Goal: Obtain resource: Obtain resource

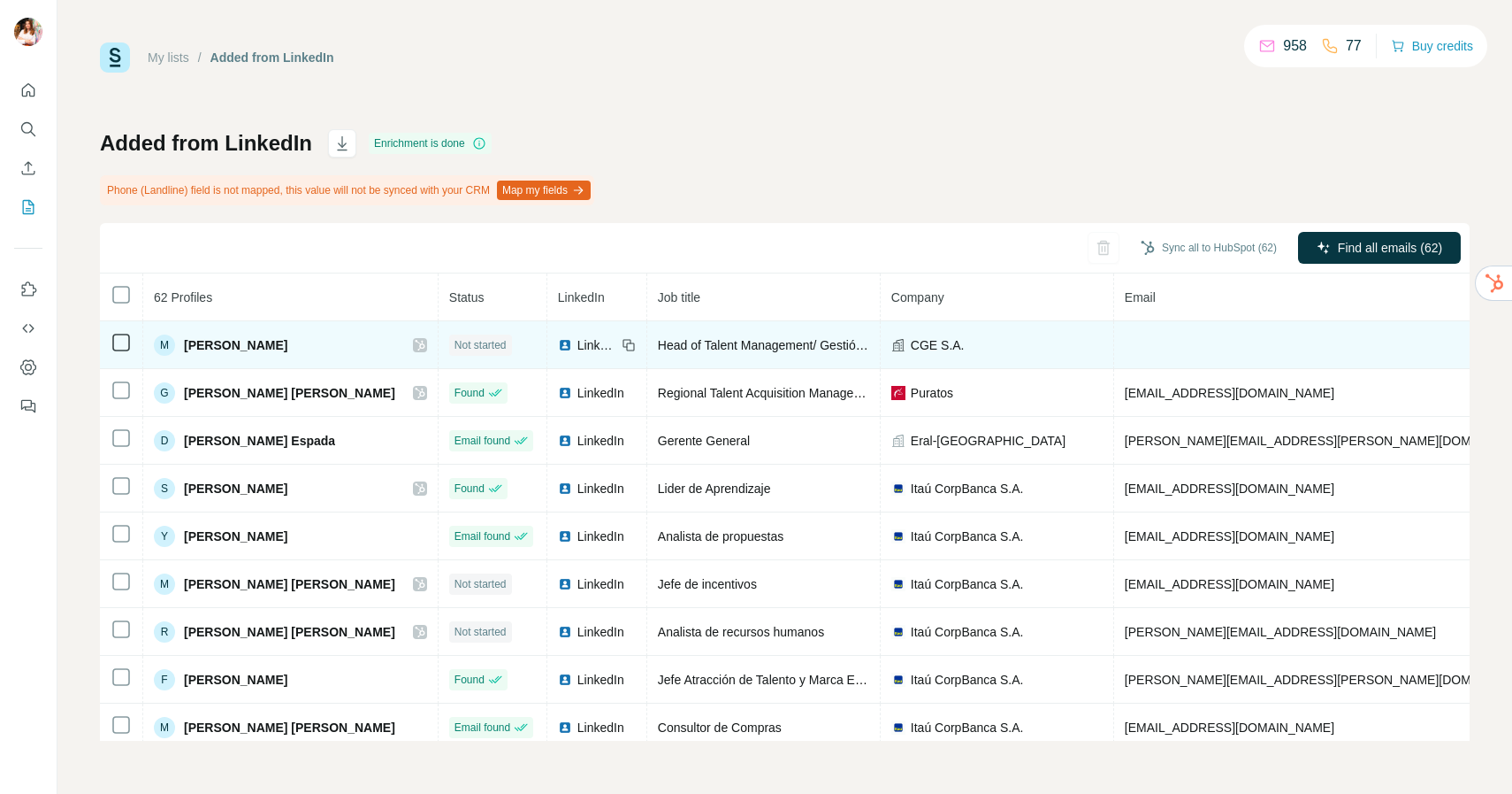
click at [415, 341] on icon at bounding box center [420, 345] width 9 height 10
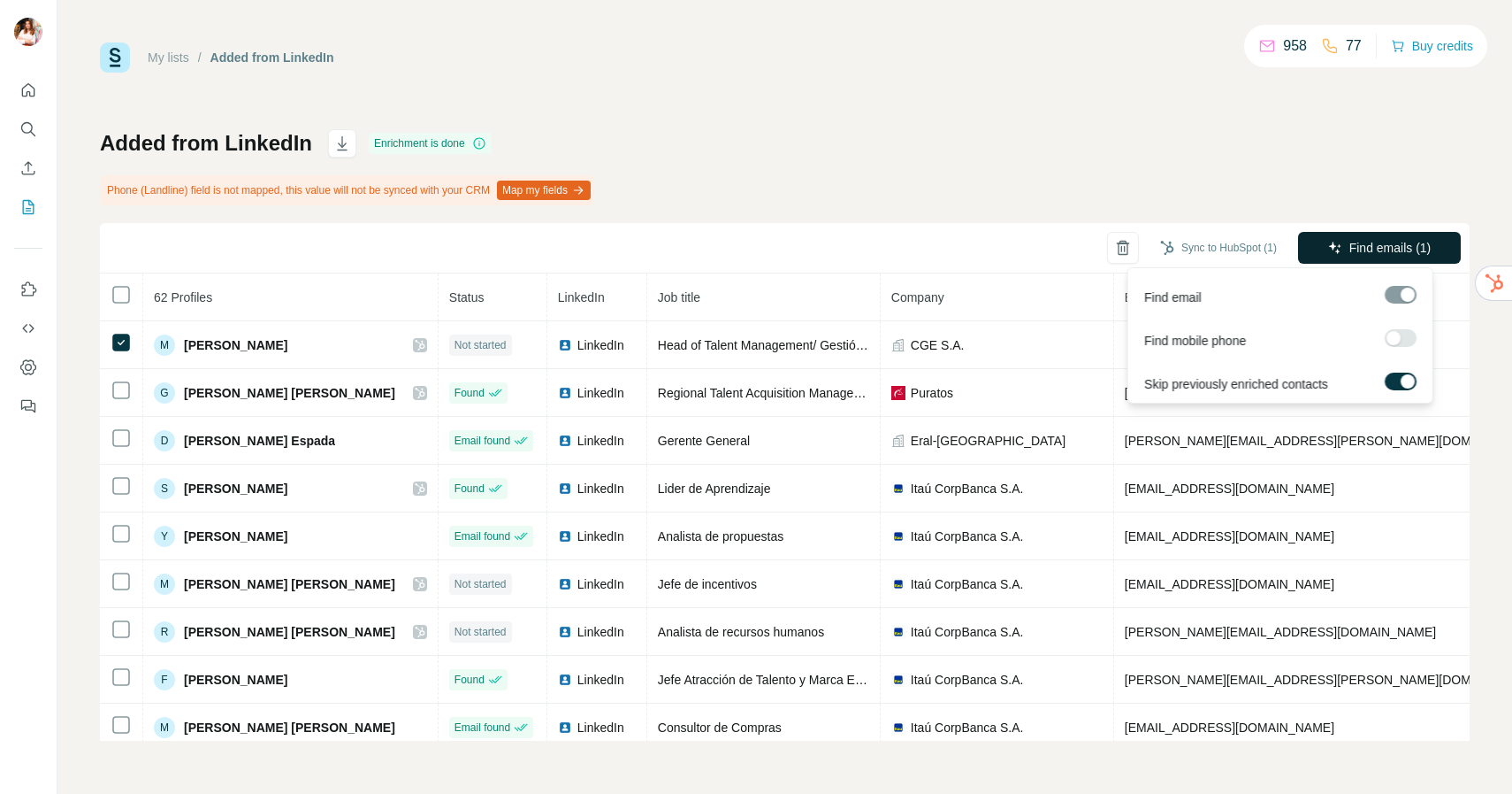
click at [1362, 248] on span "Find emails (1)" at bounding box center [1390, 247] width 82 height 18
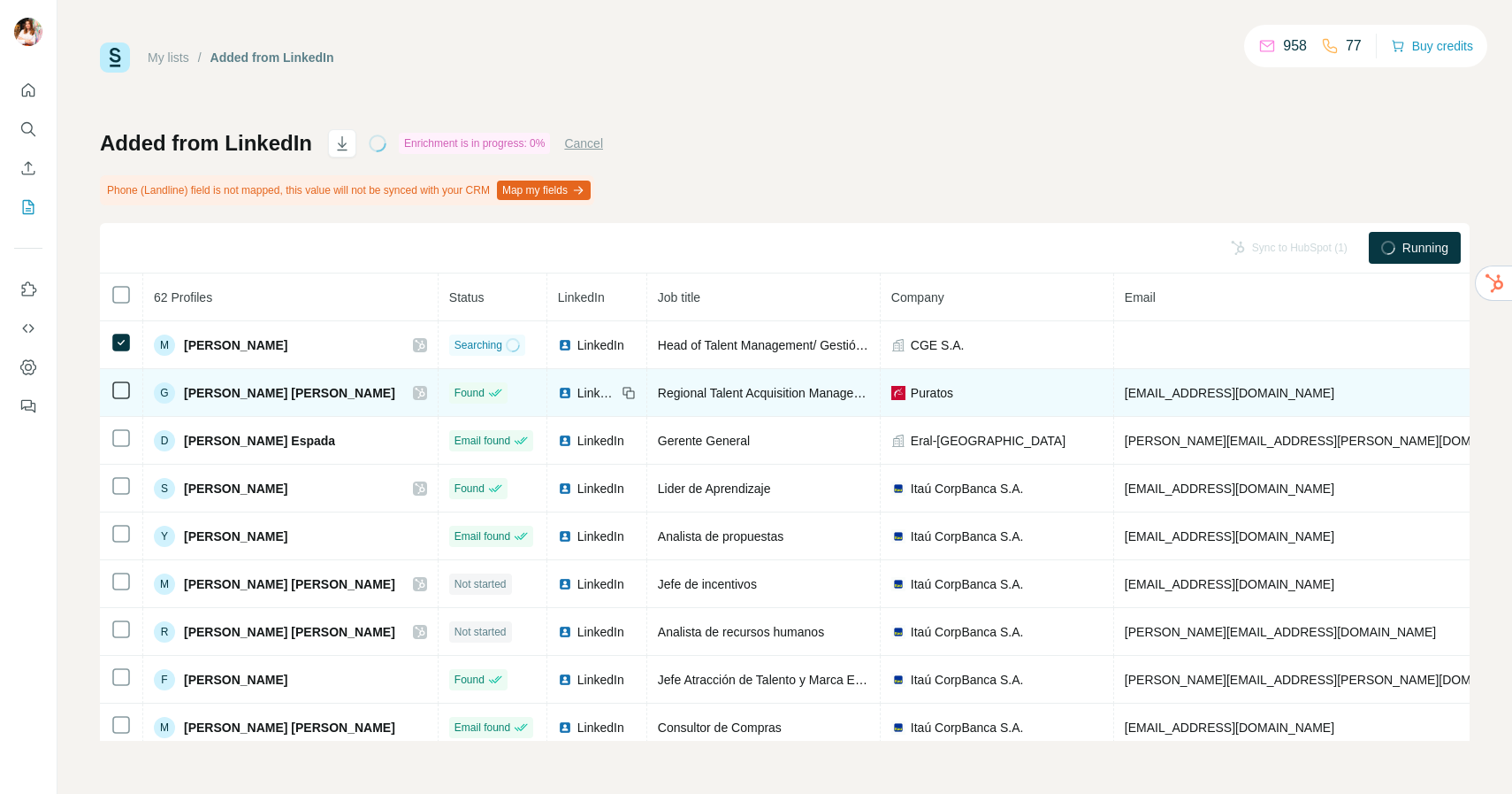
click at [1224, 388] on td "[EMAIL_ADDRESS][DOMAIN_NAME]" at bounding box center [1333, 393] width 436 height 48
drag, startPoint x: 1388, startPoint y: 389, endPoint x: 1070, endPoint y: 400, distance: 318.2
click at [1070, 400] on tr "G [PERSON_NAME] [PERSON_NAME] Found LinkedIn Regional Talent Acquisition Manage…" at bounding box center [1062, 393] width 1924 height 48
copy tr "[EMAIL_ADDRESS][DOMAIN_NAME] [PHONE_NUMBER]"
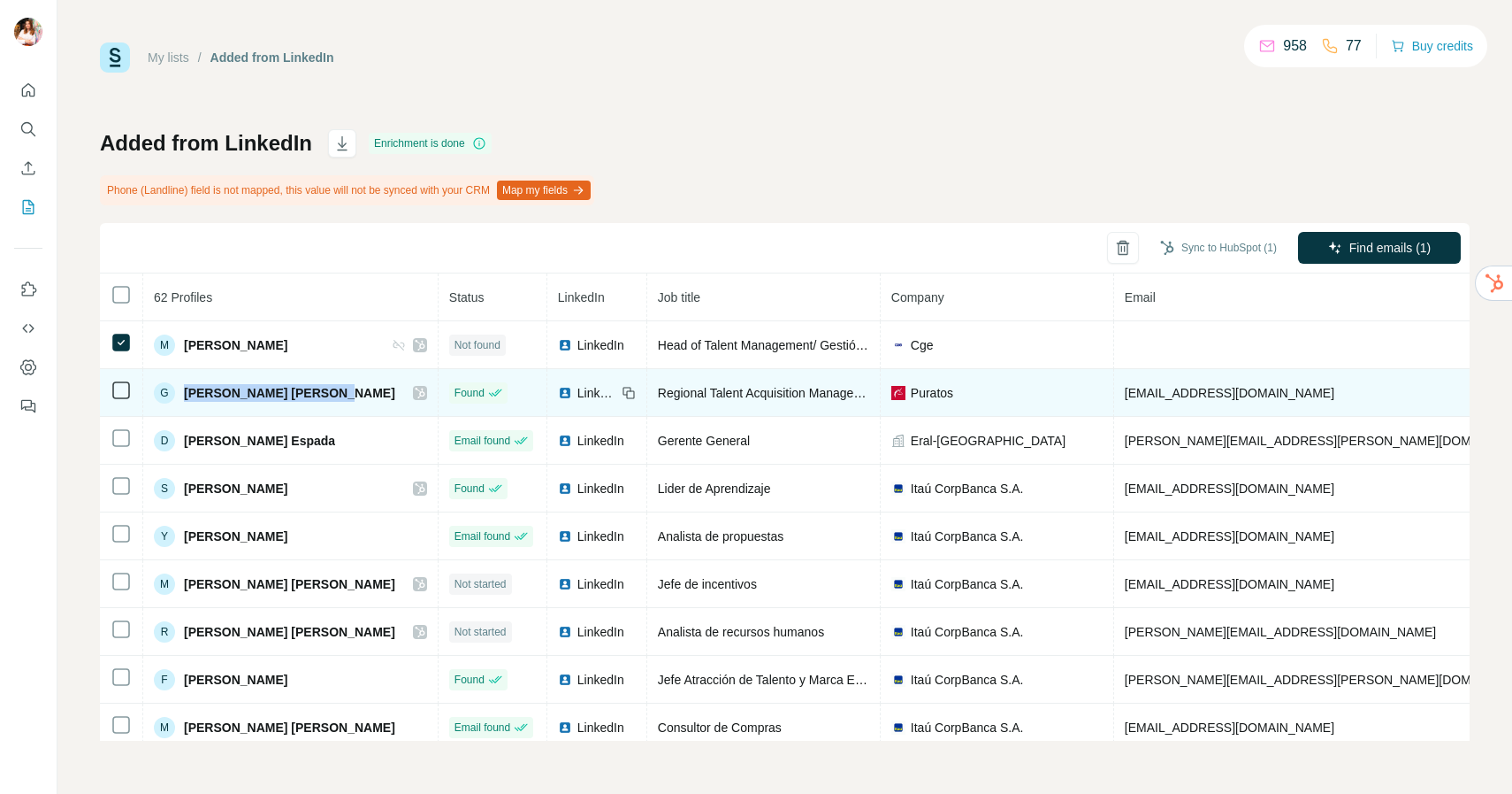
drag, startPoint x: 188, startPoint y: 392, endPoint x: 325, endPoint y: 395, distance: 137.0
click at [325, 395] on span "[PERSON_NAME] [PERSON_NAME]" at bounding box center [290, 393] width 211 height 18
copy span "[PERSON_NAME] [PERSON_NAME]"
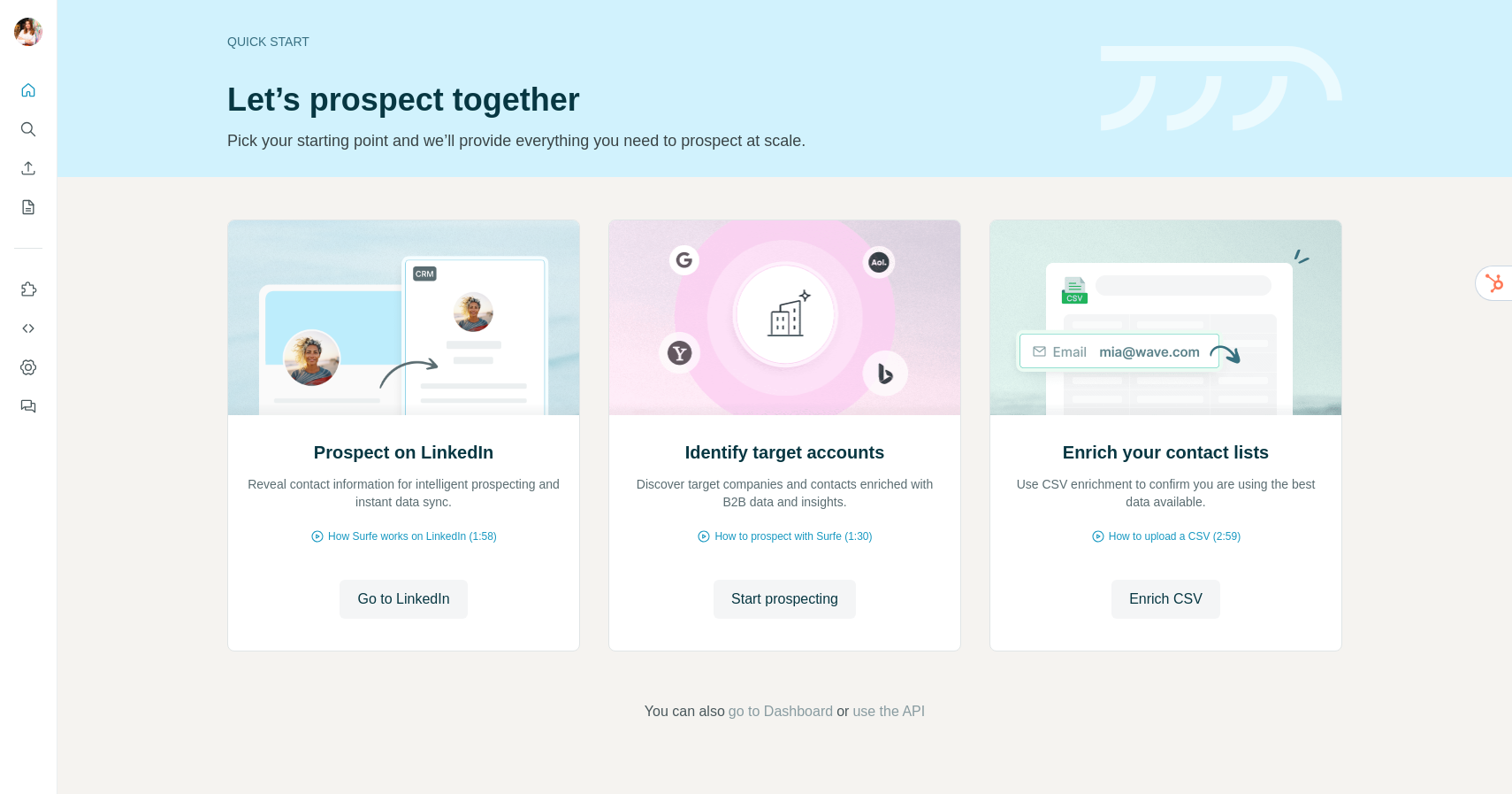
click at [363, 590] on span "Go to LinkedIn" at bounding box center [403, 599] width 92 height 21
